Goal: Task Accomplishment & Management: Manage account settings

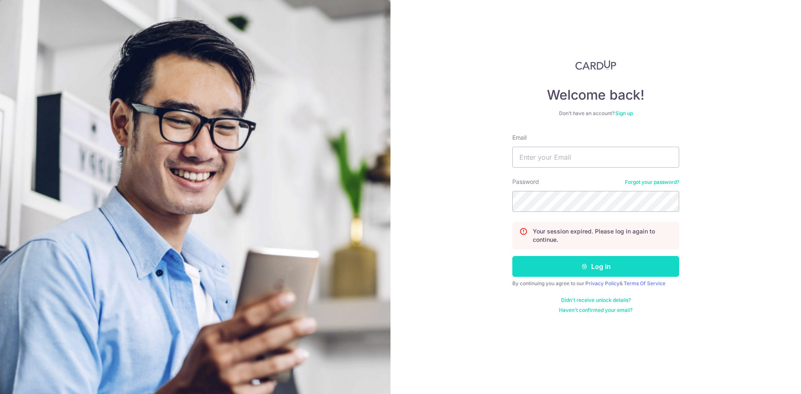
type input "[EMAIL_ADDRESS][DOMAIN_NAME]"
click at [561, 261] on button "Log in" at bounding box center [595, 266] width 167 height 21
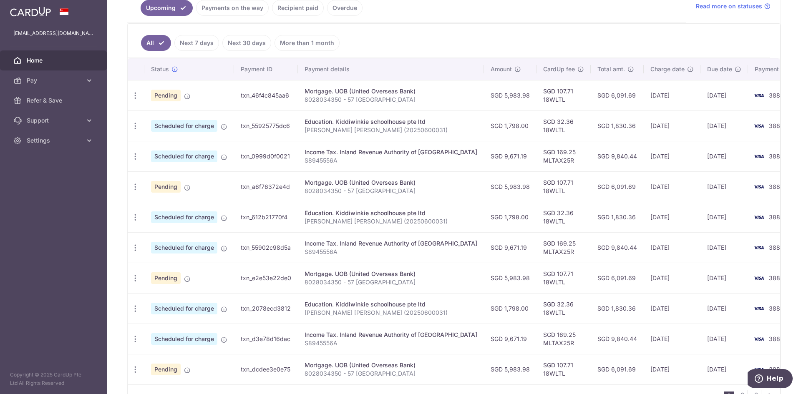
scroll to position [126, 0]
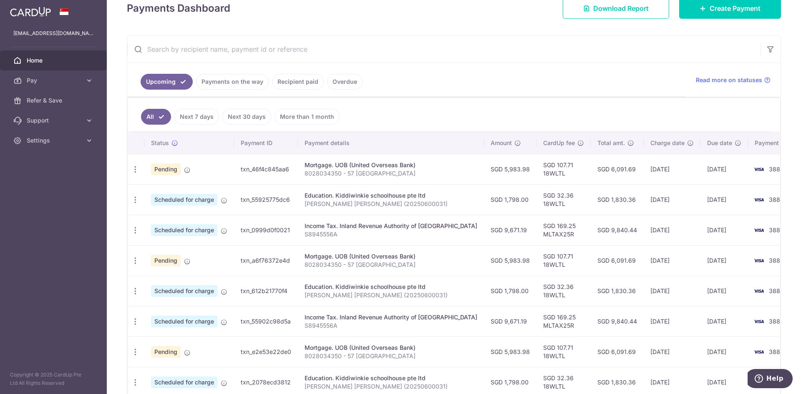
click at [288, 82] on link "Recipient paid" at bounding box center [298, 82] width 52 height 16
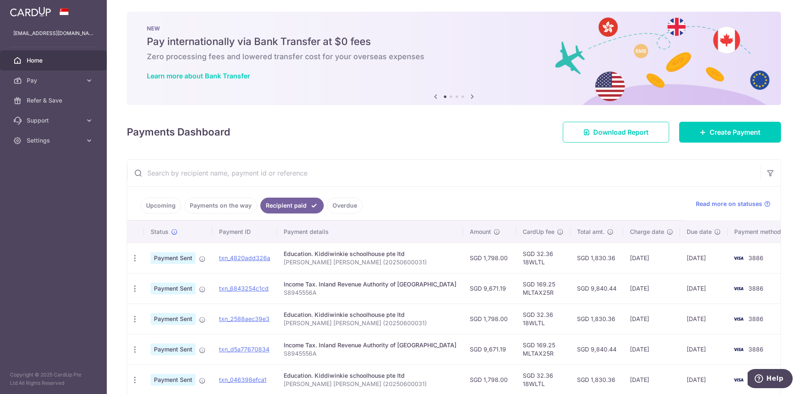
scroll to position [0, 0]
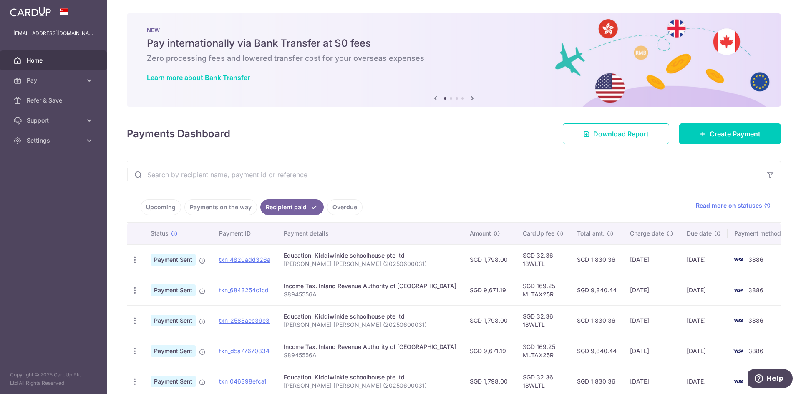
click at [225, 203] on link "Payments on the way" at bounding box center [220, 207] width 73 height 16
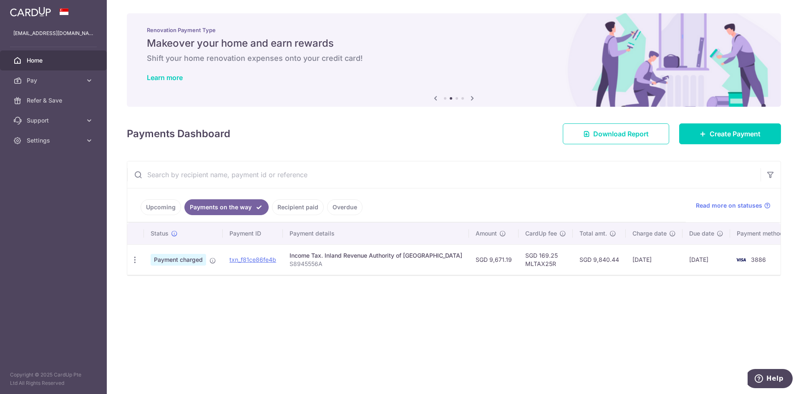
click at [169, 209] on link "Upcoming" at bounding box center [161, 207] width 40 height 16
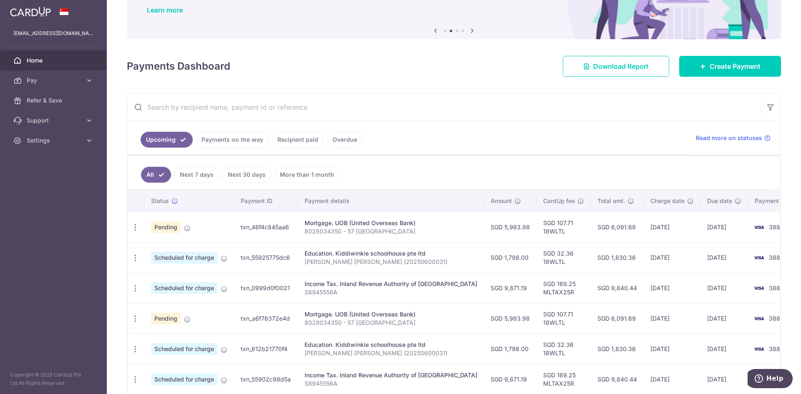
scroll to position [83, 0]
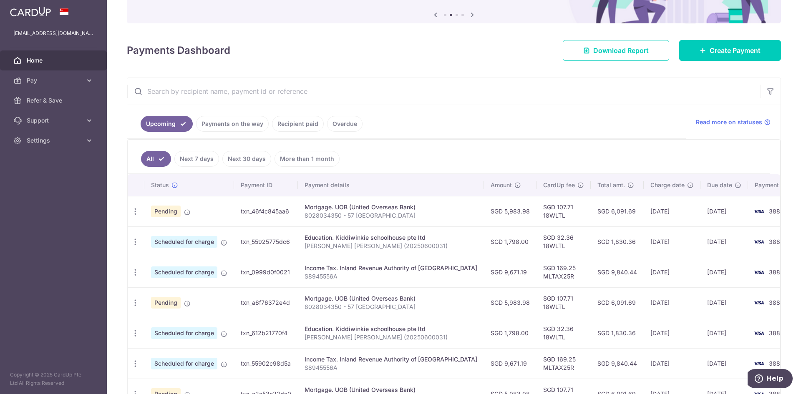
click at [592, 213] on td "SGD 6,091.69" at bounding box center [617, 211] width 53 height 30
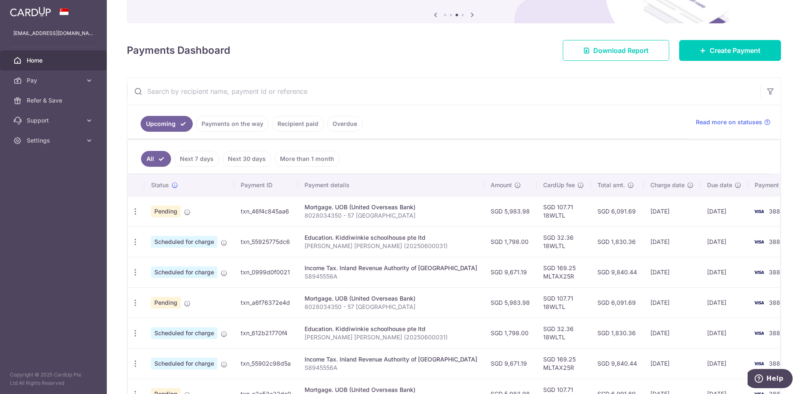
click at [537, 241] on td "SGD 32.36 18WLTL" at bounding box center [564, 242] width 54 height 30
click at [134, 247] on div "Update payment Cancel payment" at bounding box center [135, 242] width 15 height 15
click at [137, 242] on icon "button" at bounding box center [135, 242] width 9 height 9
click at [173, 265] on span "Update payment" at bounding box center [179, 265] width 57 height 10
radio input "true"
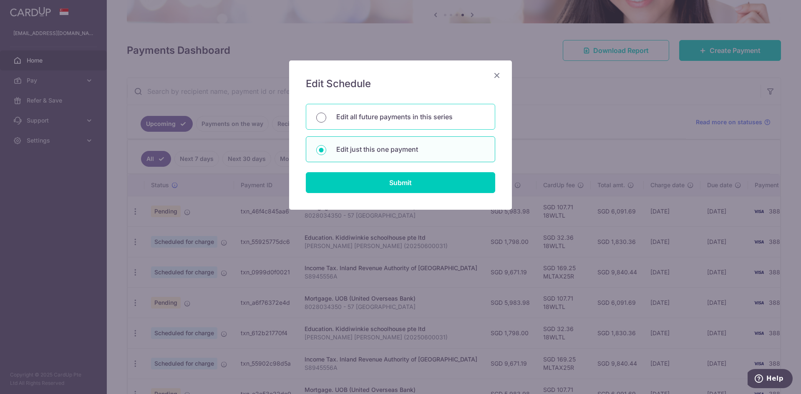
click at [319, 117] on input "Edit all future payments in this series" at bounding box center [321, 118] width 10 height 10
radio input "true"
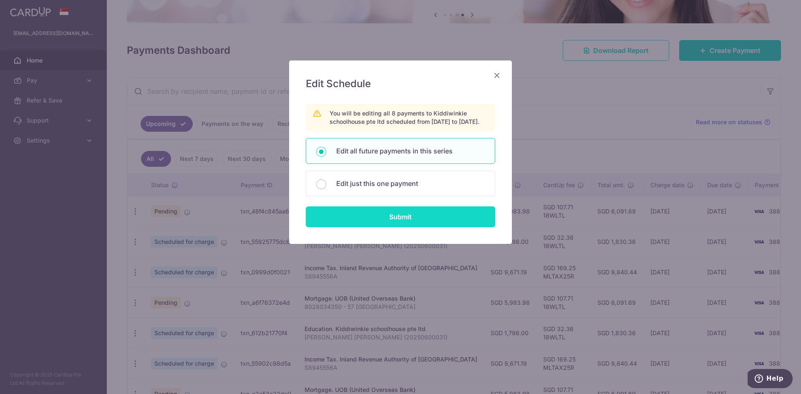
click at [324, 227] on input "Submit" at bounding box center [400, 217] width 189 height 21
radio input "true"
type input "1,798.00"
type input "[PERSON_NAME] [PERSON_NAME] (20250600031)"
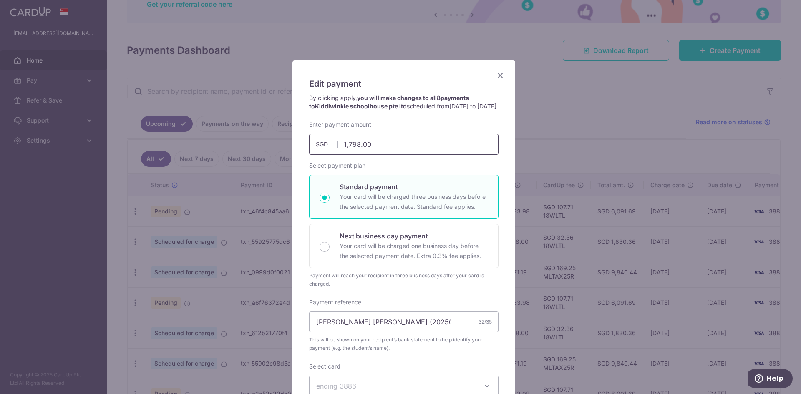
drag, startPoint x: 373, startPoint y: 151, endPoint x: 343, endPoint y: 152, distance: 30.5
click at [343, 152] on input "1,798.00" at bounding box center [403, 144] width 189 height 21
type input "1,662.00"
click at [464, 307] on div "Payment reference [PERSON_NAME] [PERSON_NAME] (20250600031) 32/35 This will be …" at bounding box center [403, 325] width 189 height 54
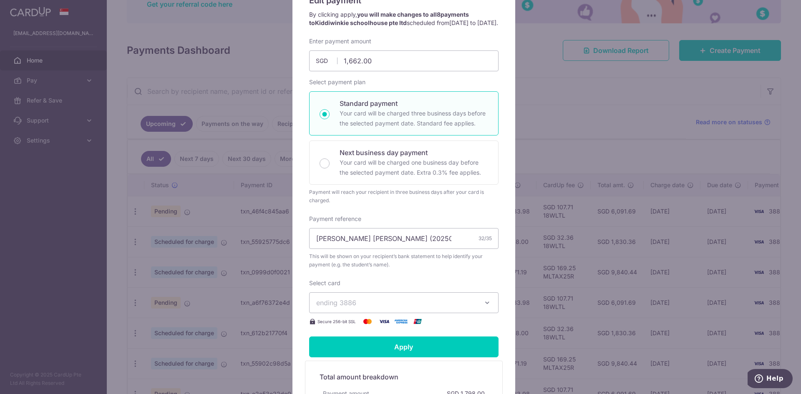
click at [472, 308] on span "ending 3886" at bounding box center [396, 303] width 160 height 10
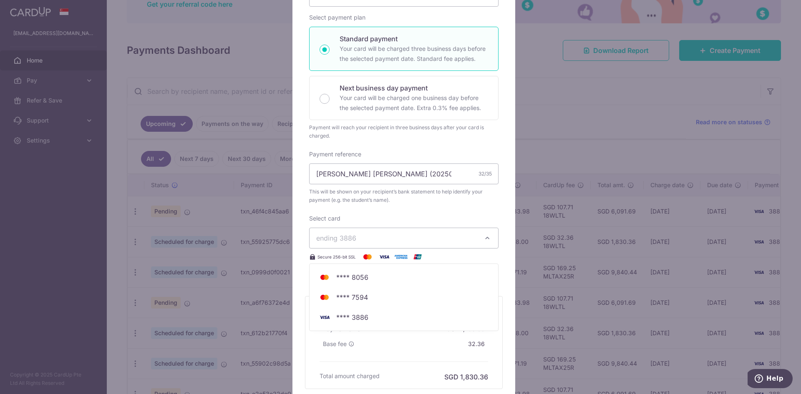
scroll to position [167, 0]
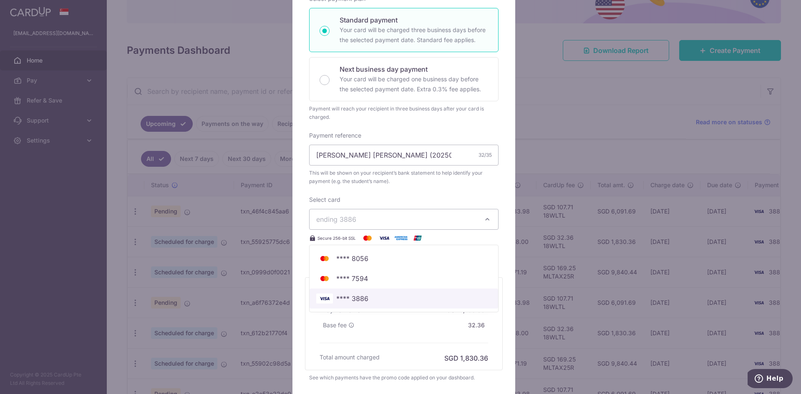
click at [395, 304] on span "**** 3886" at bounding box center [403, 299] width 175 height 10
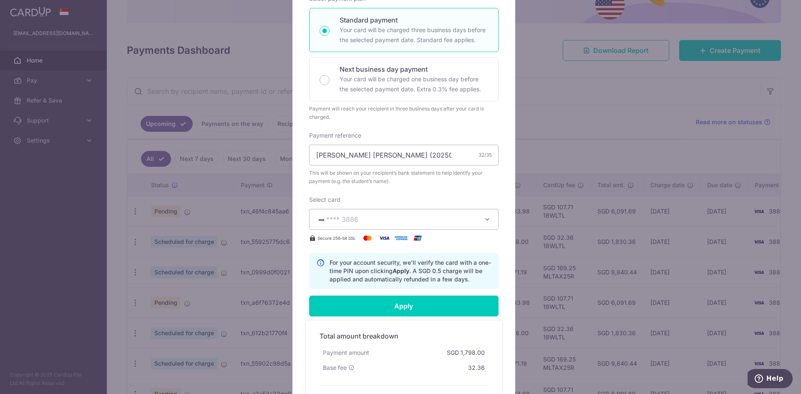
click at [499, 282] on div "Edit payment By clicking apply, you will make changes to all 8 payments to Kidd…" at bounding box center [404, 168] width 223 height 548
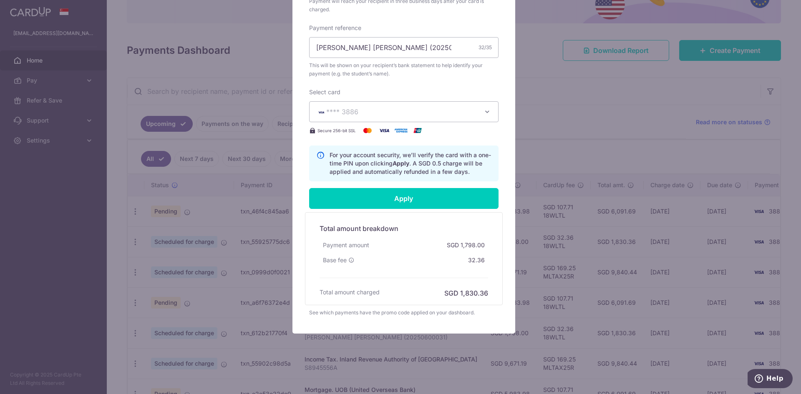
click at [335, 283] on div "Total amount breakdown Payment amount SGD 1,798.00 Base fee 32.36 Processing fe…" at bounding box center [403, 258] width 177 height 79
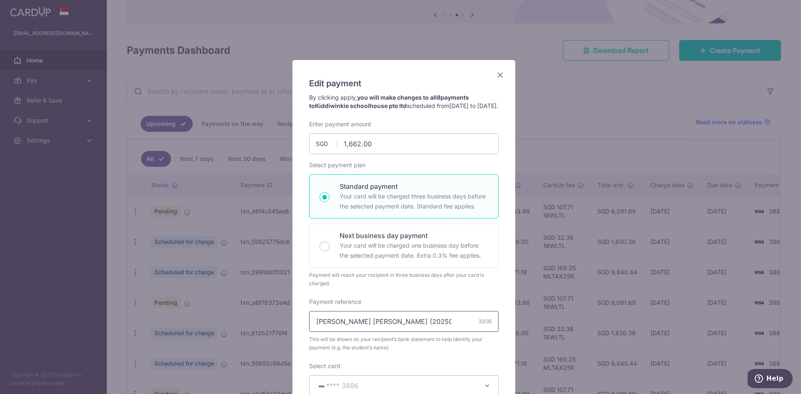
scroll to position [0, 0]
click at [500, 73] on icon "Close" at bounding box center [500, 75] width 10 height 10
